Goal: Task Accomplishment & Management: Manage account settings

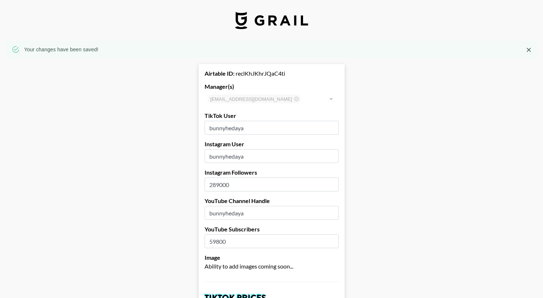
select select "USD"
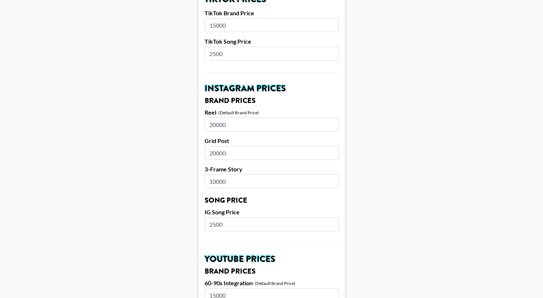
scroll to position [0, 5]
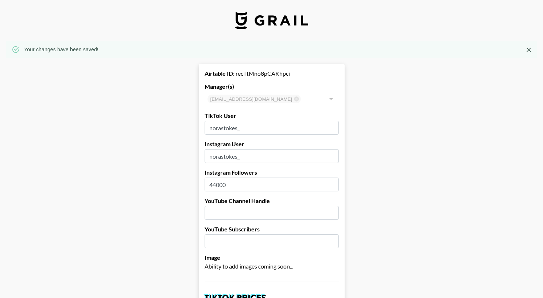
select select "USD"
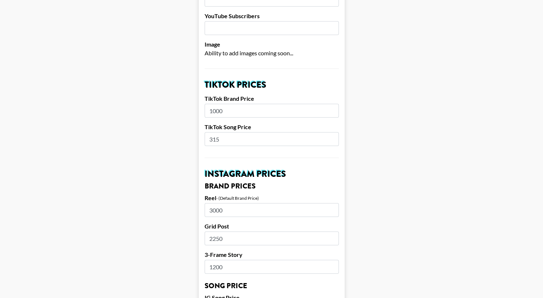
scroll to position [214, 4]
click at [237, 139] on input "315" at bounding box center [271, 139] width 134 height 14
type input "300"
click at [334, 173] on h2 "Instagram Prices" at bounding box center [271, 174] width 134 height 9
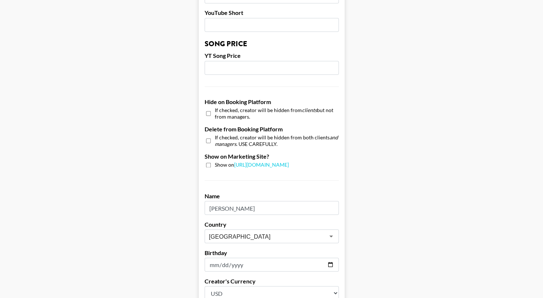
scroll to position [713, 4]
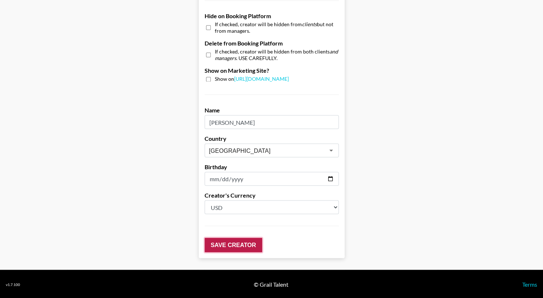
click at [257, 243] on input "Save Creator" at bounding box center [233, 245] width 58 height 15
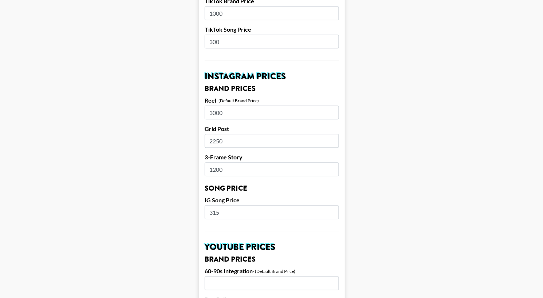
scroll to position [309, 4]
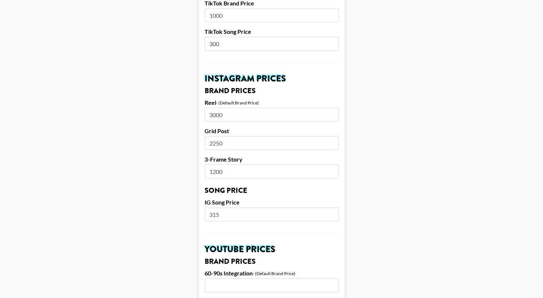
drag, startPoint x: 221, startPoint y: 15, endPoint x: 197, endPoint y: 16, distance: 23.7
click at [199, 16] on form "Airtable ID: recTtMno8pCAKhpci Manager(s) [PERSON_NAME][EMAIL_ADDRESS][DOMAIN_N…" at bounding box center [272, 208] width 146 height 907
type input "7"
type input "1000"
click at [539, 97] on section "Your changes have been saved! Airtable ID: recTtMno8pCAKhpci Manager(s) [PERSON…" at bounding box center [271, 182] width 543 height 983
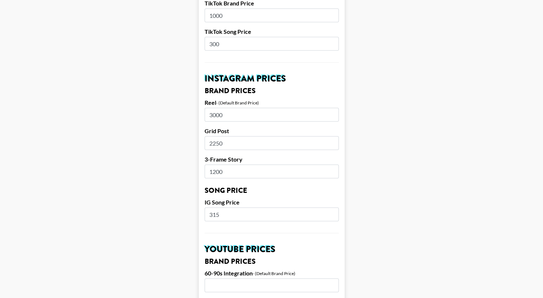
click at [389, 111] on main "Your changes have been saved! Airtable ID: recTtMno8pCAKhpci Manager(s) [PERSON…" at bounding box center [271, 197] width 531 height 930
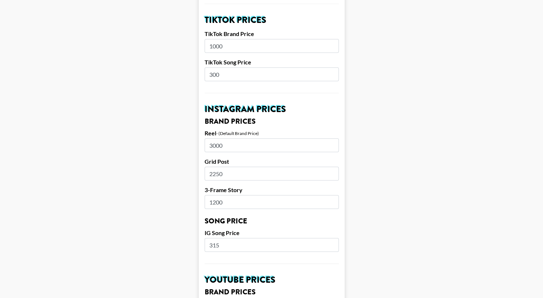
scroll to position [276, 5]
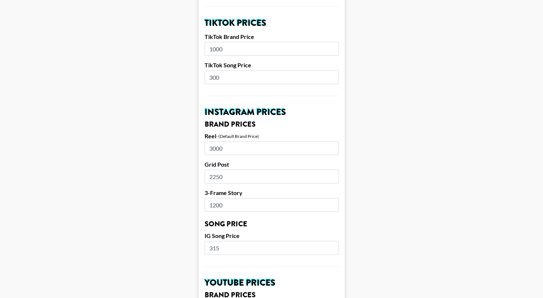
click at [223, 251] on input "315" at bounding box center [271, 248] width 134 height 14
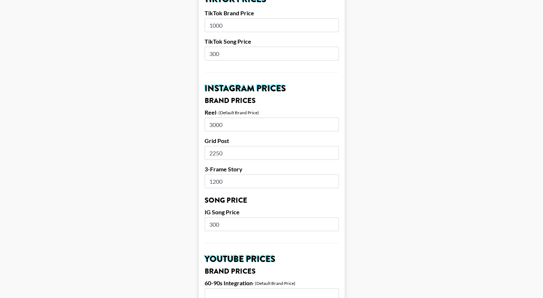
scroll to position [296, 5]
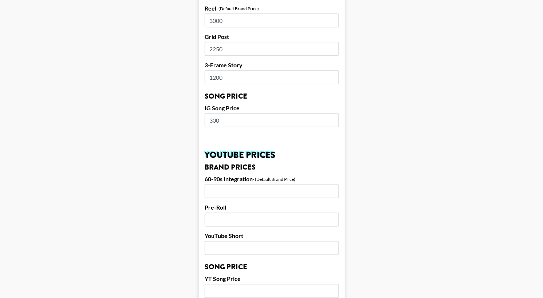
type input "300"
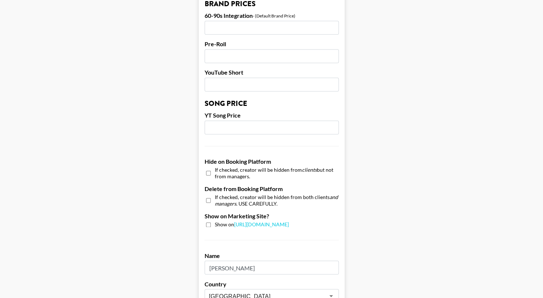
scroll to position [713, 0]
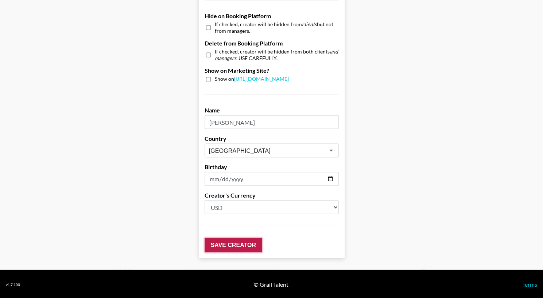
click at [222, 248] on input "Save Creator" at bounding box center [233, 245] width 58 height 15
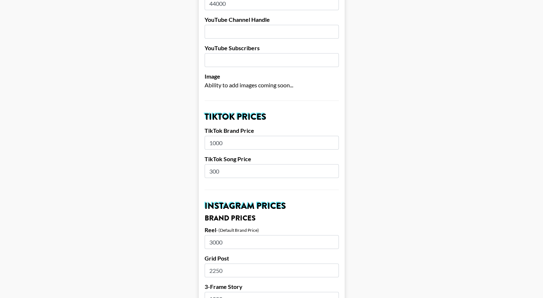
scroll to position [206, 0]
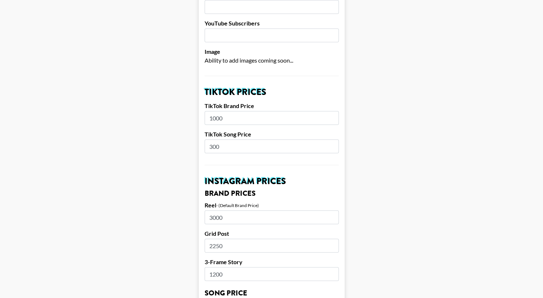
drag, startPoint x: 226, startPoint y: 146, endPoint x: 215, endPoint y: 147, distance: 11.0
click at [215, 147] on input "300" at bounding box center [271, 147] width 134 height 14
type input "315"
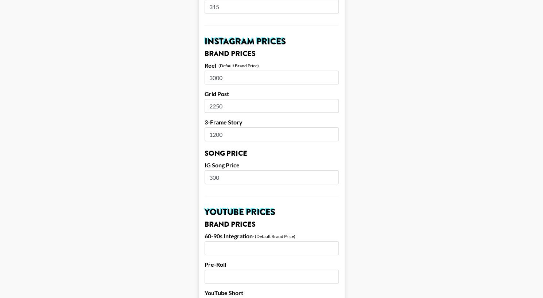
scroll to position [347, 0]
drag, startPoint x: 223, startPoint y: 179, endPoint x: 214, endPoint y: 178, distance: 8.8
click at [214, 178] on input "300" at bounding box center [271, 177] width 134 height 14
type input "315"
click at [231, 212] on h2 "YouTube Prices" at bounding box center [271, 212] width 134 height 9
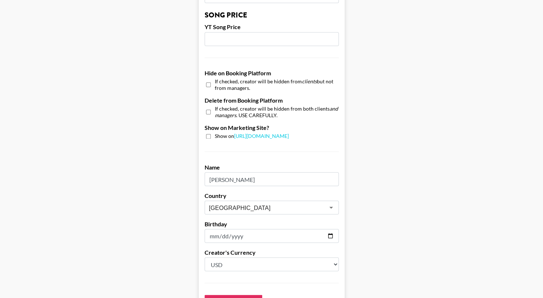
scroll to position [713, 0]
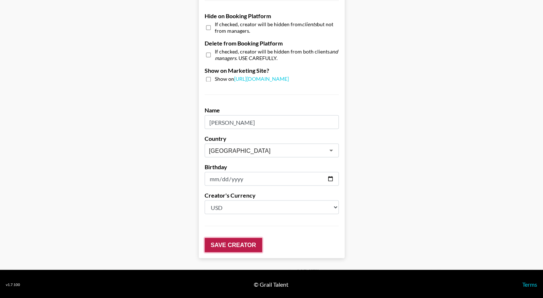
click at [227, 248] on input "Save Creator" at bounding box center [233, 245] width 58 height 15
